Goal: Information Seeking & Learning: Learn about a topic

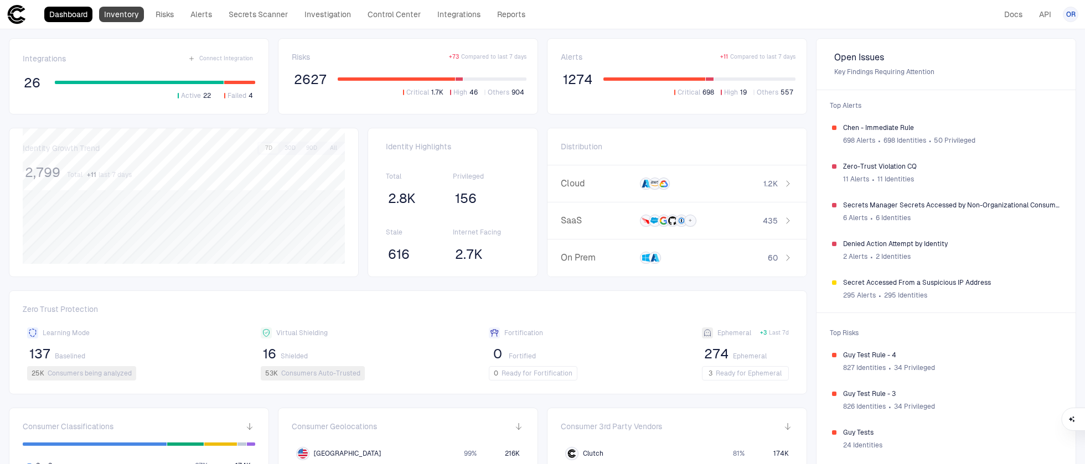
click at [127, 18] on link "Inventory" at bounding box center [121, 14] width 45 height 15
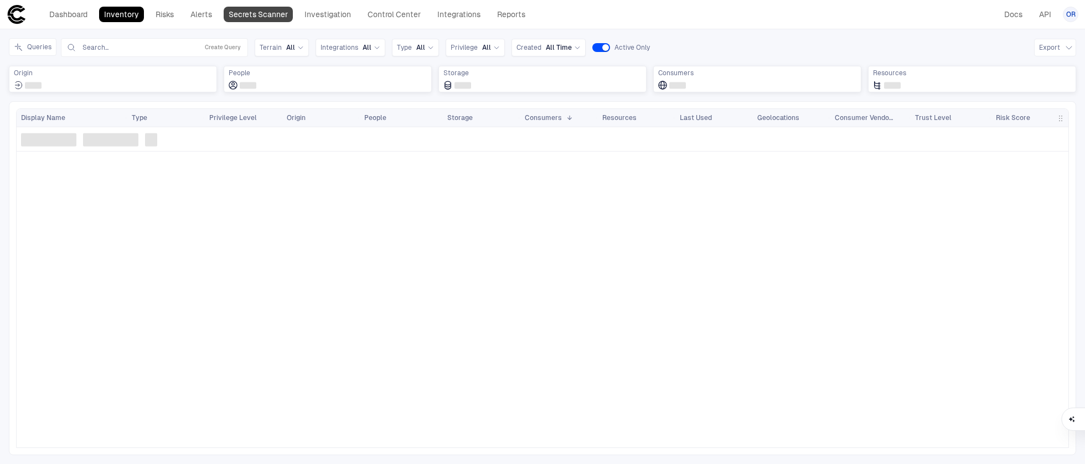
click at [259, 17] on link "Secrets Scanner" at bounding box center [258, 14] width 69 height 15
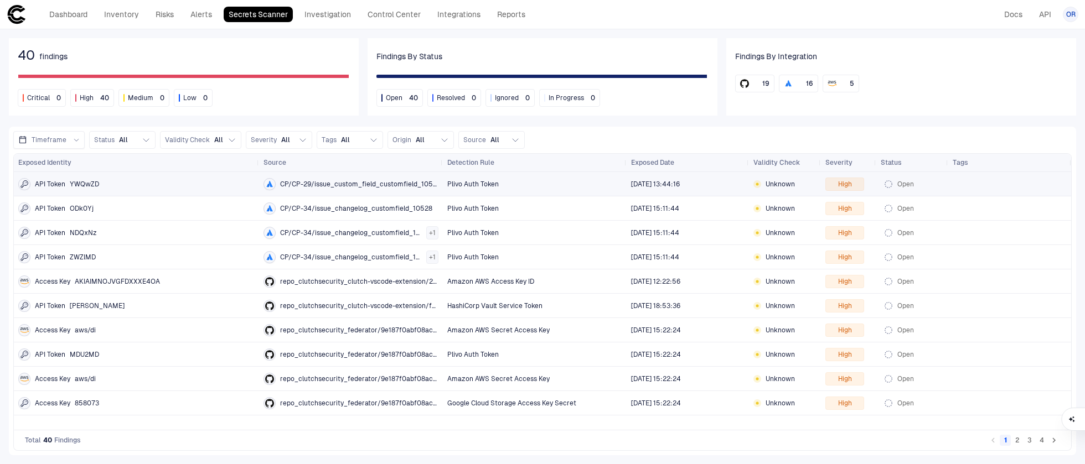
click at [424, 194] on div "CP/CP-29/issue_custom_field_customfield_10528" at bounding box center [350, 184] width 175 height 23
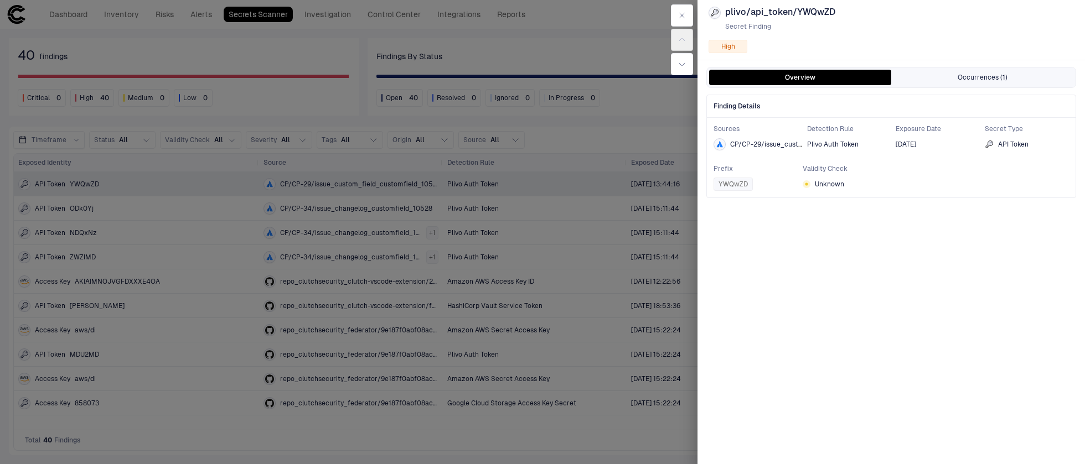
click at [926, 83] on button "Occurrences (1)" at bounding box center [982, 77] width 182 height 15
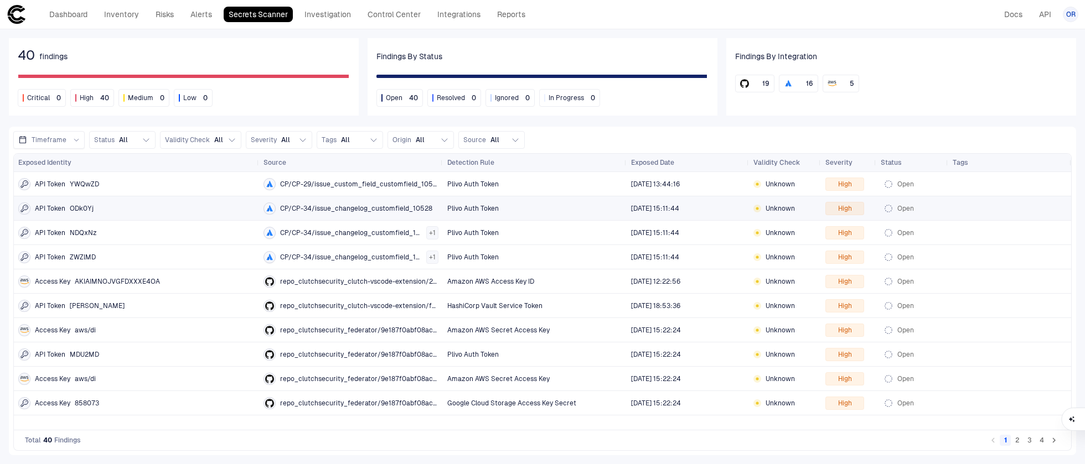
click at [334, 209] on span "CP/CP-34/issue_changelog_customfield_10528" at bounding box center [356, 208] width 152 height 9
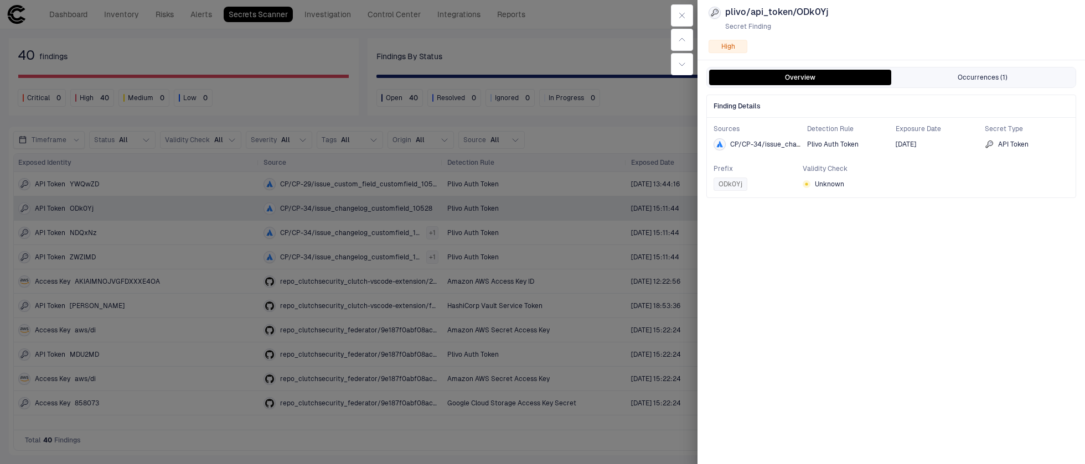
click at [963, 85] on button "Occurrences (1)" at bounding box center [982, 77] width 182 height 15
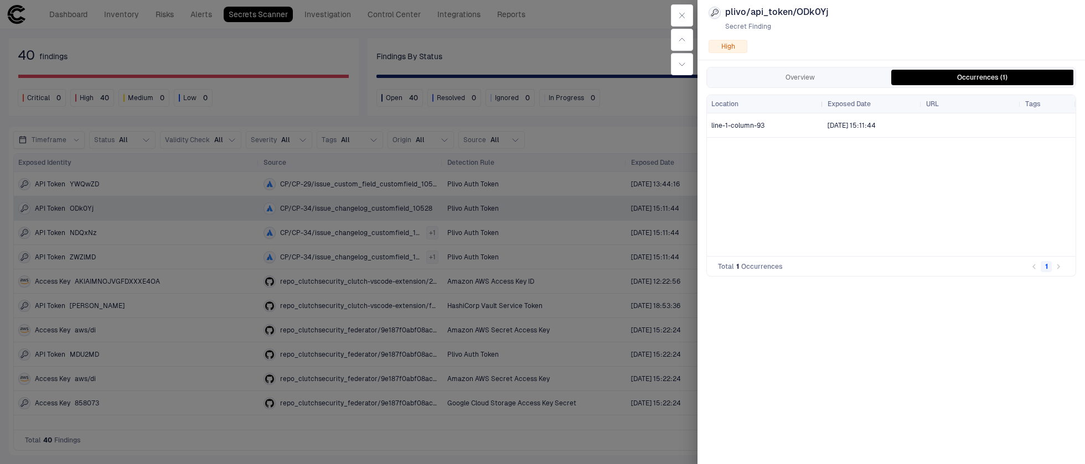
click at [820, 108] on div at bounding box center [822, 104] width 4 height 18
click at [815, 84] on button "Overview" at bounding box center [800, 77] width 182 height 15
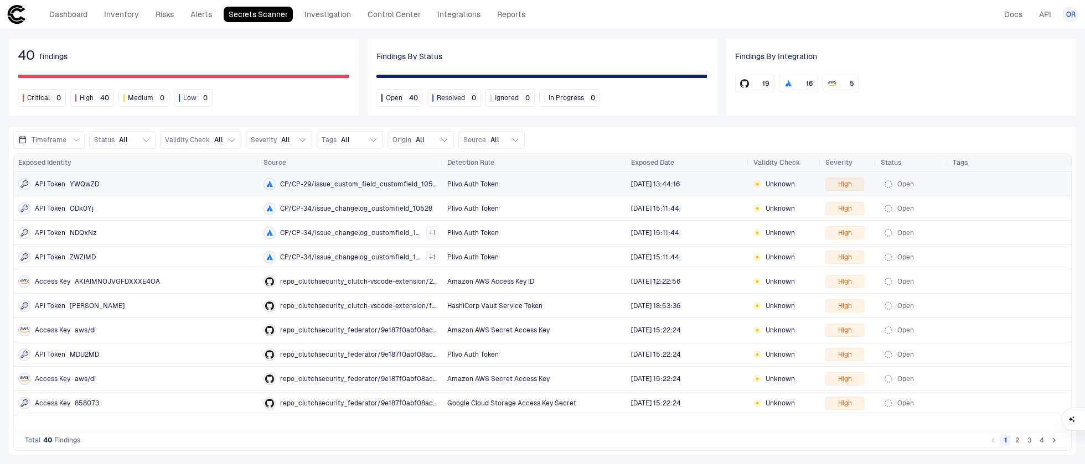
click at [400, 188] on div "CP/CP-29/issue_custom_field_customfield_10528" at bounding box center [350, 184] width 175 height 12
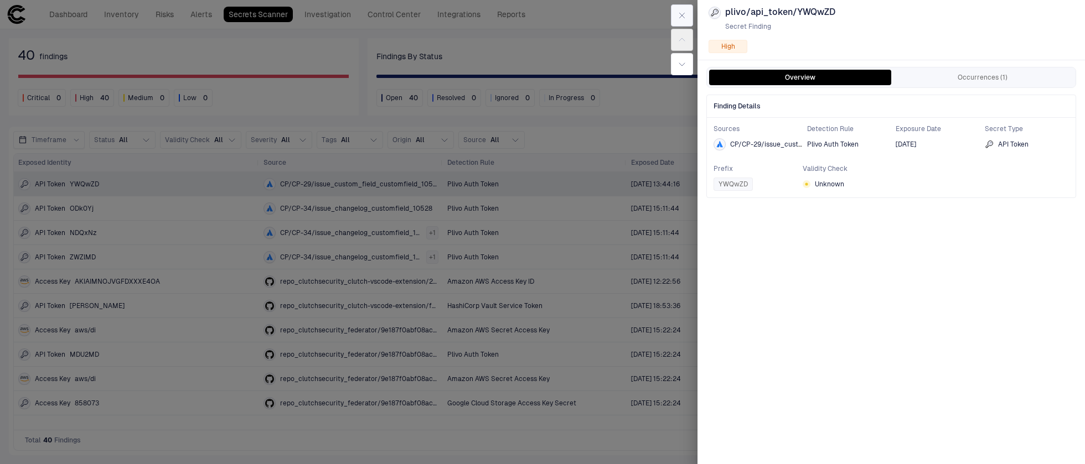
click at [685, 21] on button "button" at bounding box center [682, 15] width 22 height 22
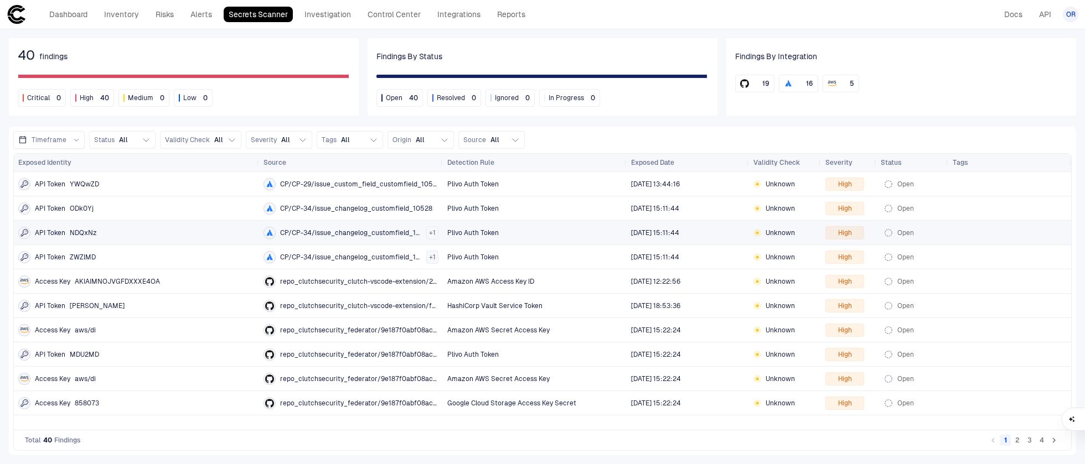
click at [540, 242] on div "Plivo Auth Token" at bounding box center [534, 232] width 175 height 23
click at [431, 262] on body "defs Dashboard Inventory Risks Alerts Secrets Scanner Investigation Control Cen…" at bounding box center [542, 232] width 1085 height 464
click at [323, 186] on span "CP/CP-29/issue_custom_field_customfield_10528" at bounding box center [359, 184] width 158 height 9
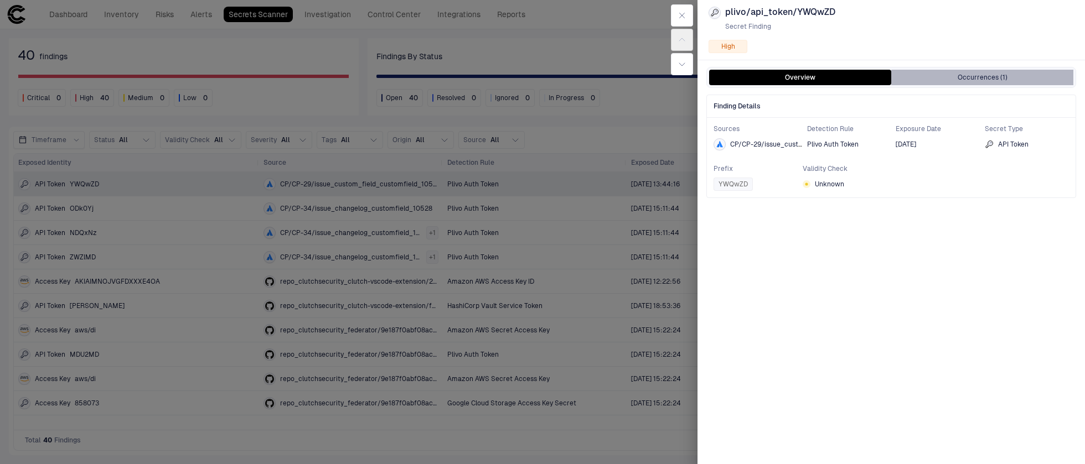
click at [940, 79] on button "Occurrences (1)" at bounding box center [982, 77] width 182 height 15
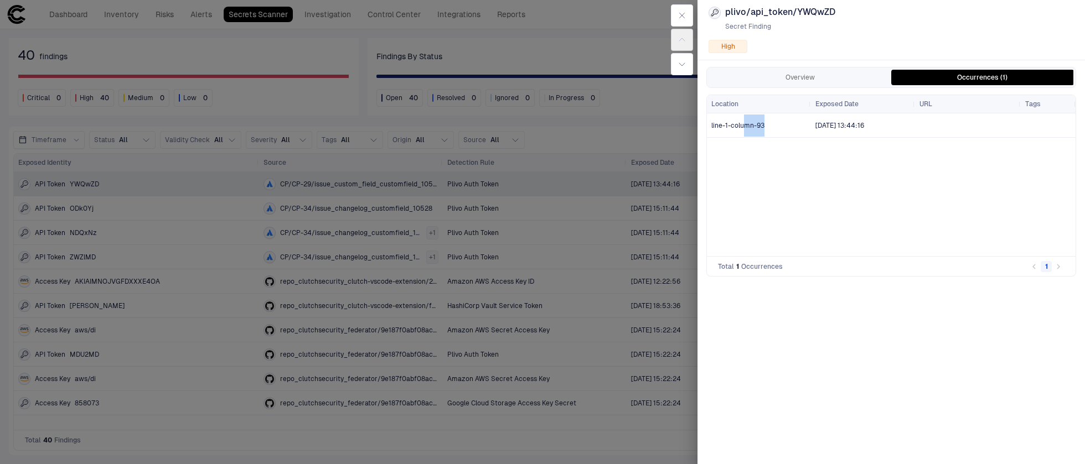
drag, startPoint x: 743, startPoint y: 128, endPoint x: 772, endPoint y: 128, distance: 28.8
click at [773, 128] on span "line-1-column-93" at bounding box center [758, 126] width 95 height 22
click at [800, 75] on button "Overview" at bounding box center [800, 77] width 182 height 15
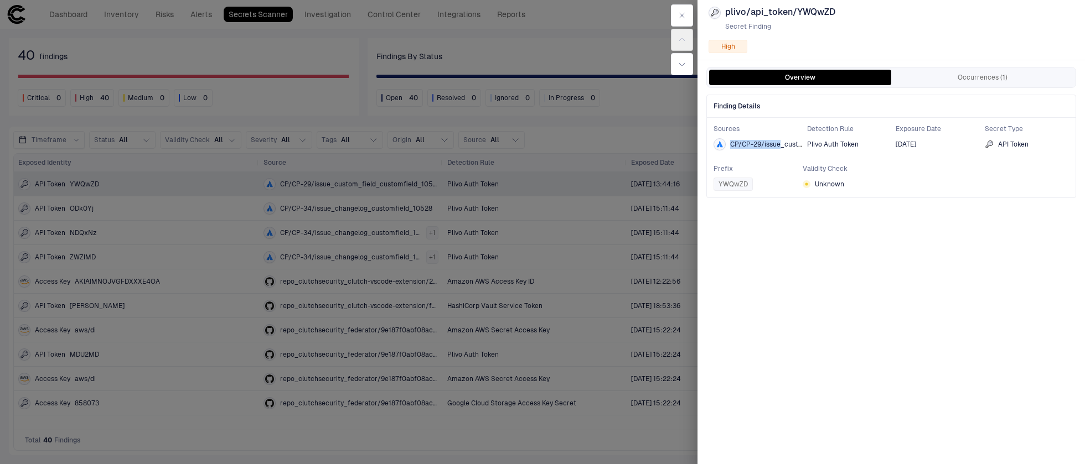
click at [782, 140] on span "CP/CP-29/issue_custom_field_customfield_10528" at bounding box center [766, 144] width 73 height 9
click at [782, 141] on span "CP/CP-29/issue_custom_field_customfield_10528" at bounding box center [810, 145] width 161 height 8
click at [788, 132] on div "CP/CP-29/issue_custom_field_customfield_10528" at bounding box center [766, 127] width 169 height 19
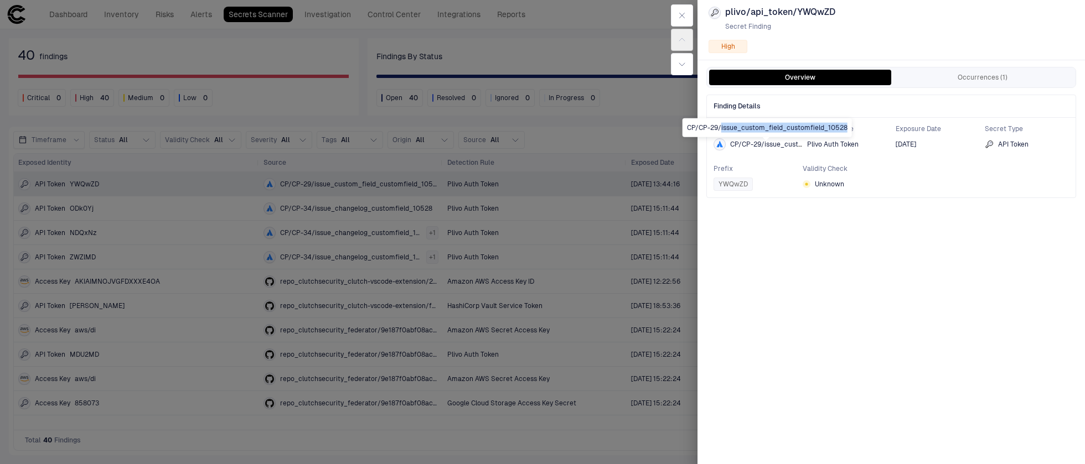
click at [788, 132] on div "CP/CP-29/issue_custom_field_customfield_10528" at bounding box center [766, 127] width 169 height 19
click at [564, 190] on div at bounding box center [542, 232] width 1085 height 464
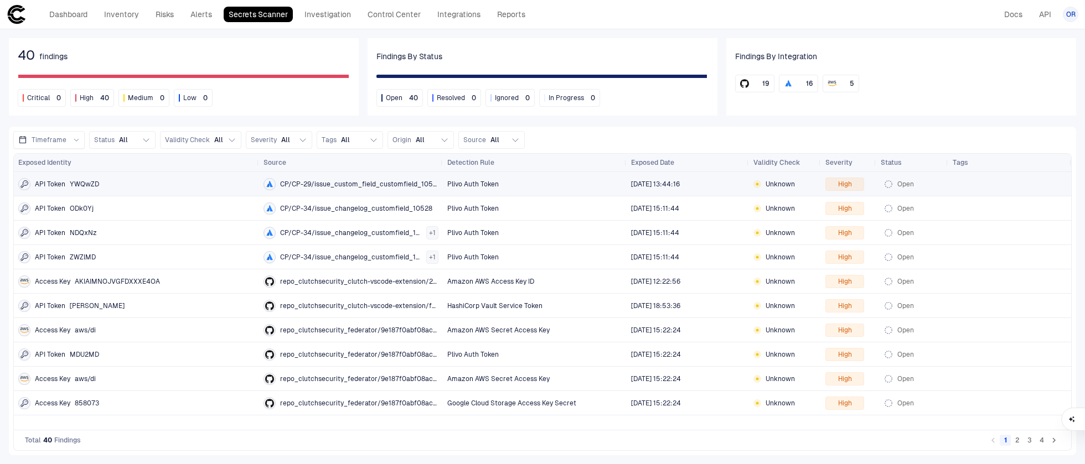
click at [389, 183] on span "CP/CP-29/issue_custom_field_customfield_10528" at bounding box center [359, 184] width 158 height 9
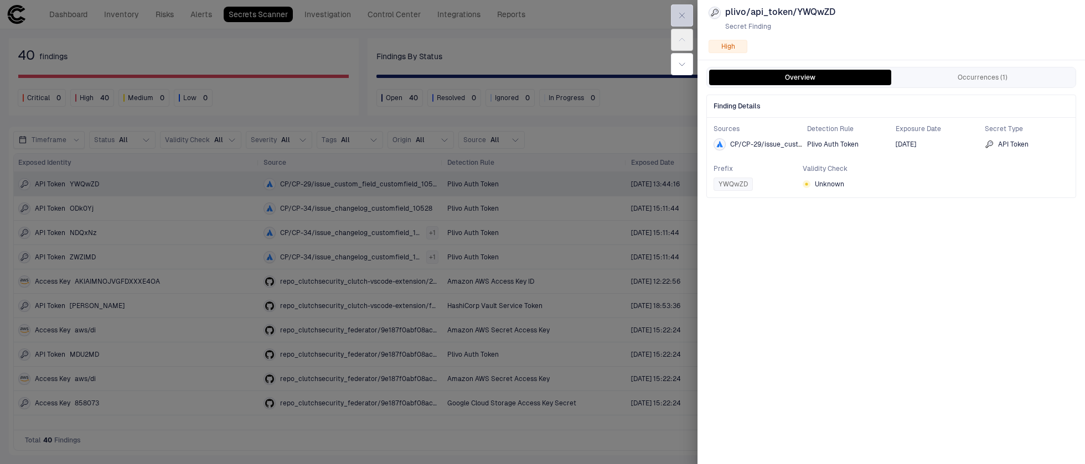
click at [686, 14] on icon "button" at bounding box center [681, 15] width 9 height 9
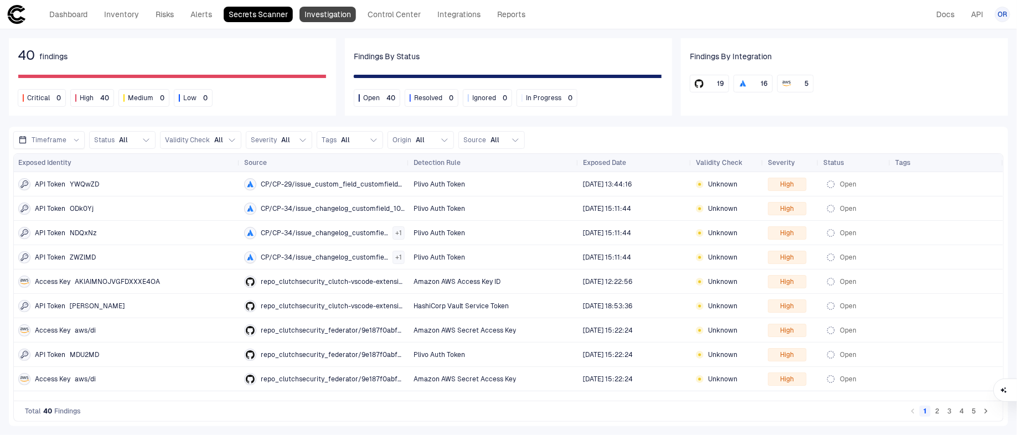
click at [314, 12] on link "Investigation" at bounding box center [327, 14] width 56 height 15
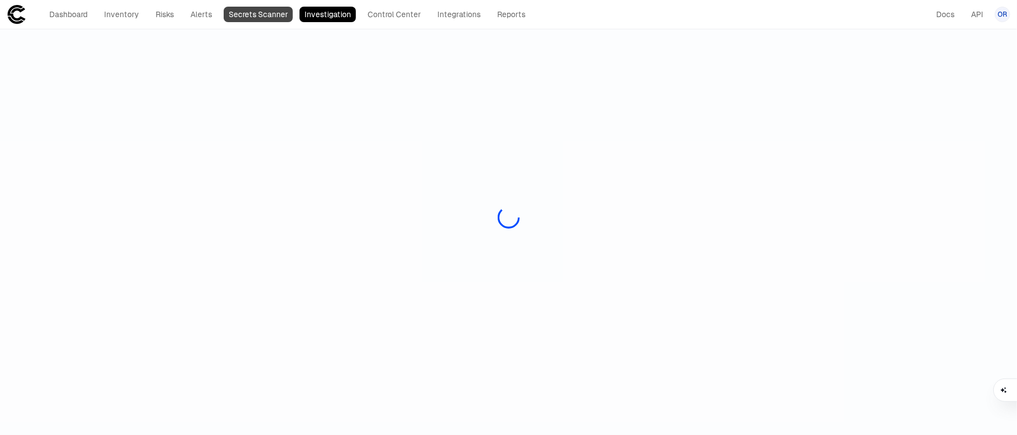
click at [285, 9] on link "Secrets Scanner" at bounding box center [258, 14] width 69 height 15
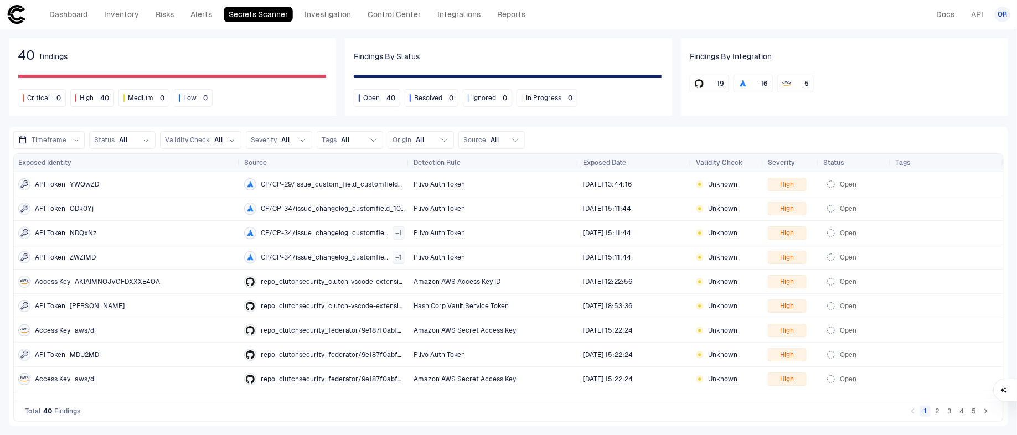
click at [112, 23] on div "Dashboard Inventory Risks Alerts Secrets Scanner Investigation Control Center I…" at bounding box center [269, 14] width 524 height 20
click at [115, 18] on link "Inventory" at bounding box center [121, 14] width 45 height 15
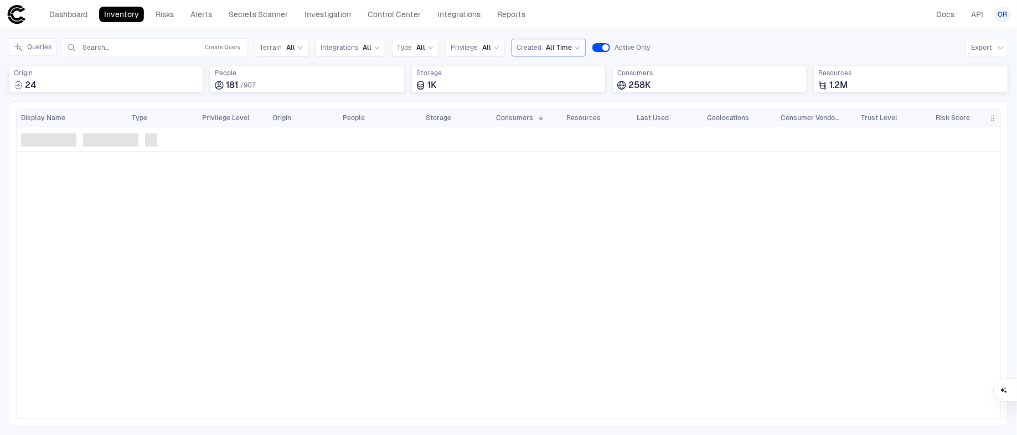
click at [523, 46] on span "Created" at bounding box center [528, 47] width 25 height 9
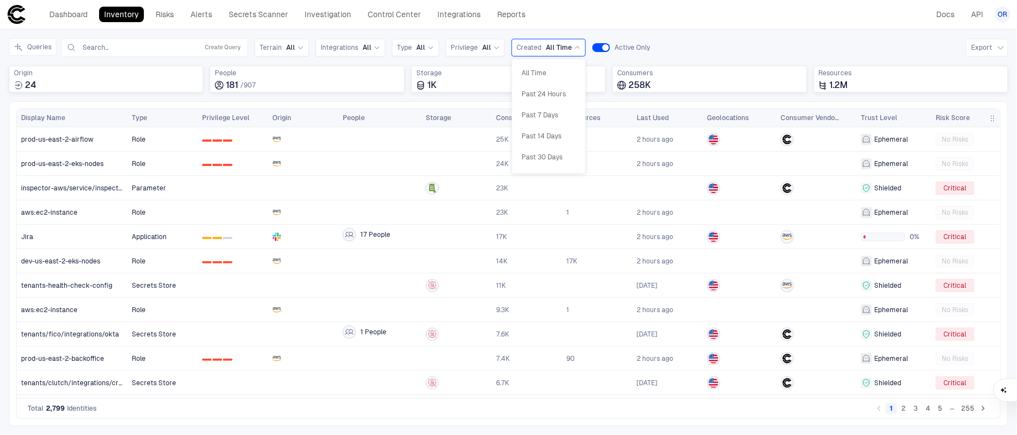
click at [523, 46] on span "Created" at bounding box center [528, 47] width 25 height 9
click at [538, 42] on div "Created All Time" at bounding box center [548, 48] width 64 height 12
click at [482, 46] on span "All" at bounding box center [486, 47] width 9 height 9
click at [687, 40] on div "Queries Search... Create Query Terrain All Integrations All Type All Privilege …" at bounding box center [508, 47] width 999 height 19
drag, startPoint x: 646, startPoint y: 49, endPoint x: 686, endPoint y: 47, distance: 39.4
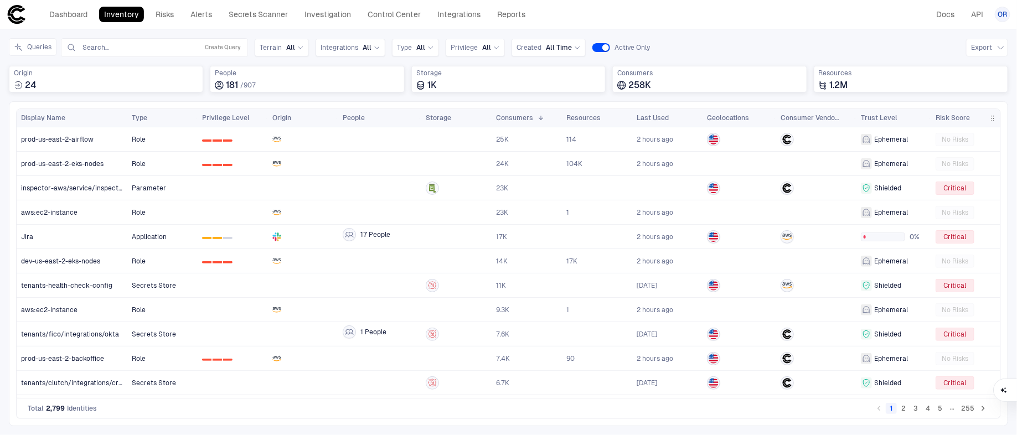
click at [686, 48] on div "Queries Search... Create Query Terrain All Integrations All Type All Privilege …" at bounding box center [508, 47] width 999 height 19
click at [686, 47] on div "Queries Search... Create Query Terrain All Integrations All Type All Privilege …" at bounding box center [508, 47] width 999 height 19
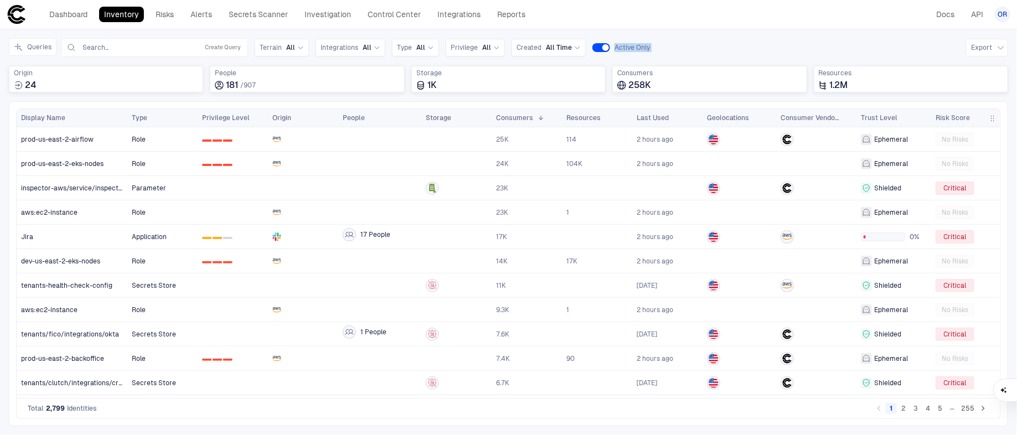
click at [686, 47] on div "Queries Search... Create Query Terrain All Integrations All Type All Privilege …" at bounding box center [508, 47] width 999 height 19
click at [694, 42] on div "Queries Search... Create Query Terrain All Integrations All Type All Privilege …" at bounding box center [508, 47] width 999 height 19
